Goal: Navigation & Orientation: Find specific page/section

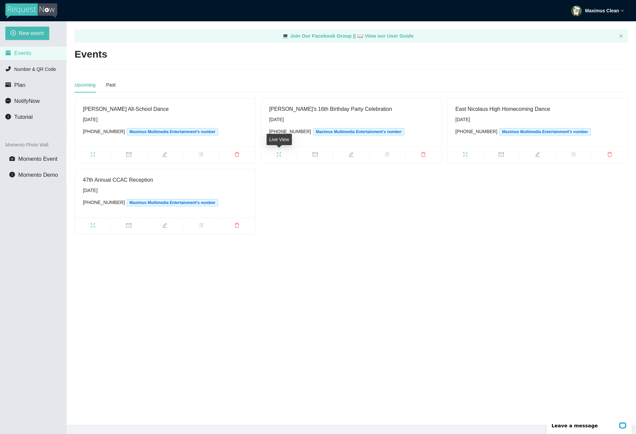
click at [278, 153] on icon "fullscreen" at bounding box center [278, 154] width 5 height 5
click at [94, 153] on icon "fullscreen" at bounding box center [93, 154] width 4 height 4
click at [468, 152] on span "fullscreen" at bounding box center [465, 155] width 36 height 7
